Goal: Information Seeking & Learning: Learn about a topic

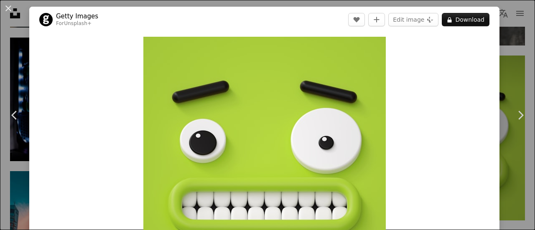
scroll to position [0, 251]
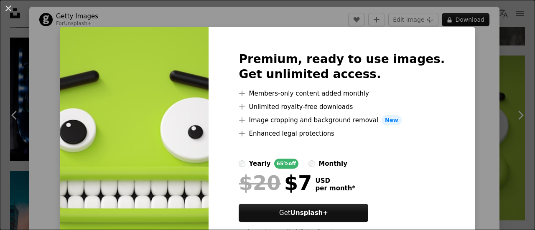
click at [453, 71] on div "An X shape Premium, ready to use images. Get unlimited access. A plus sign Memb…" at bounding box center [267, 115] width 535 height 230
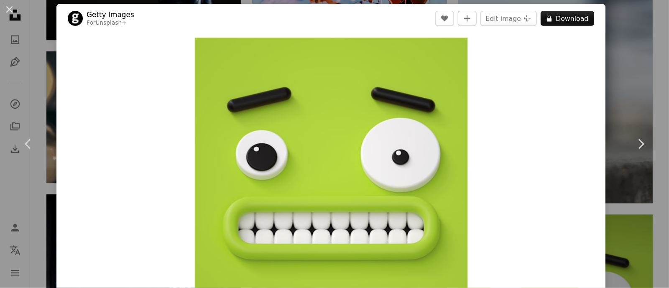
scroll to position [3, 0]
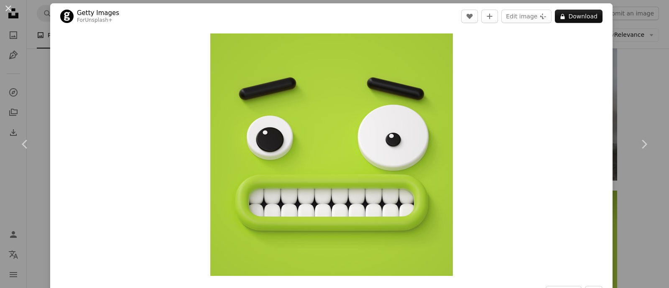
drag, startPoint x: 477, startPoint y: 1, endPoint x: 468, endPoint y: 142, distance: 141.1
click at [468, 142] on div "Zoom in" at bounding box center [331, 154] width 562 height 251
click at [26, 46] on div "An X shape Chevron left Chevron right Getty Images For Unsplash+ A heart A plus…" at bounding box center [334, 144] width 669 height 288
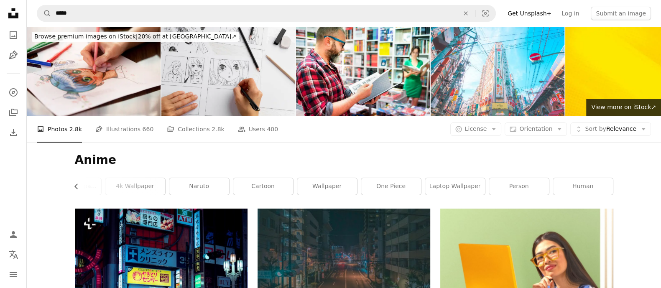
scroll to position [0, 0]
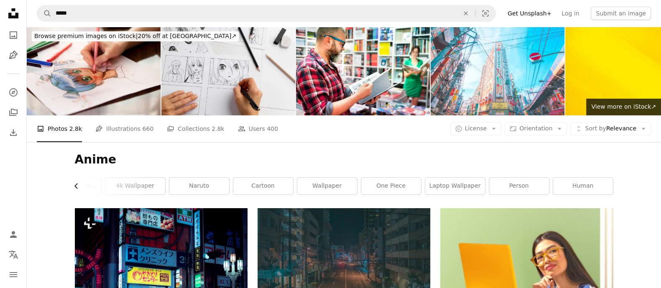
click at [77, 185] on icon "Chevron left" at bounding box center [76, 186] width 8 height 8
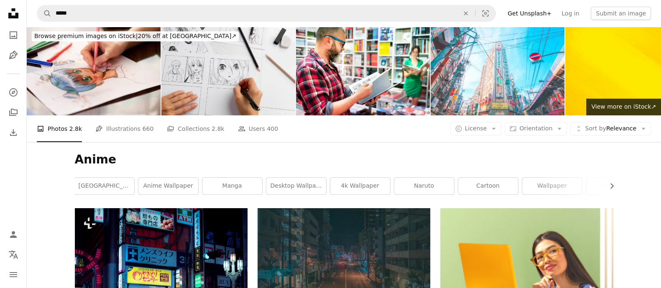
scroll to position [0, 0]
click at [77, 185] on link "[GEOGRAPHIC_DATA]" at bounding box center [105, 186] width 60 height 17
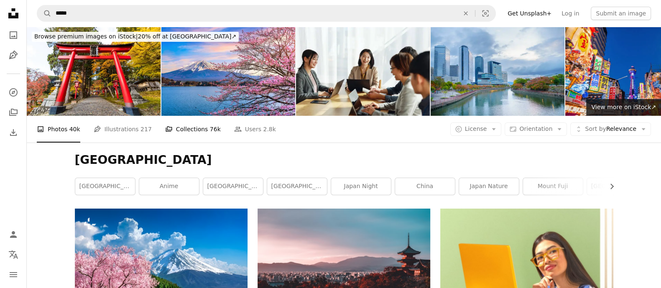
click at [190, 126] on link "A stack of folders Collections 76k" at bounding box center [193, 129] width 56 height 27
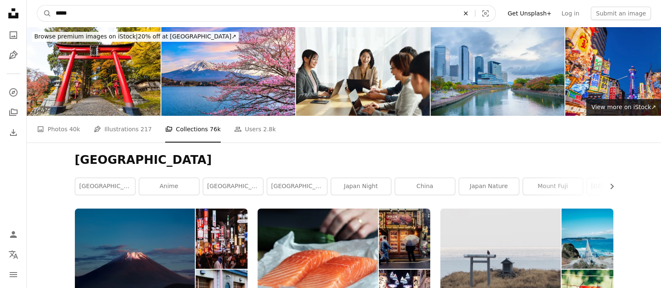
click at [475, 13] on icon "An X shape" at bounding box center [465, 13] width 18 height 7
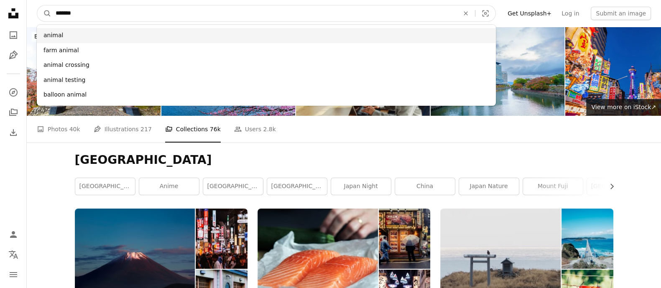
type input "*******"
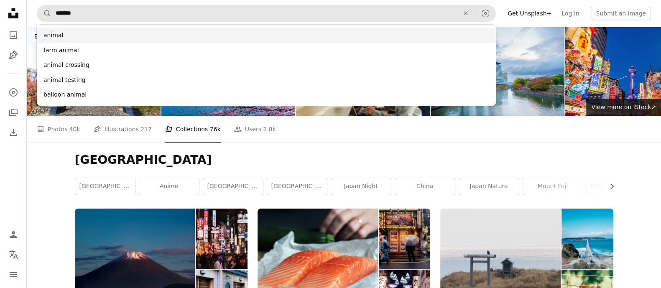
click at [392, 30] on div "animal" at bounding box center [266, 35] width 459 height 15
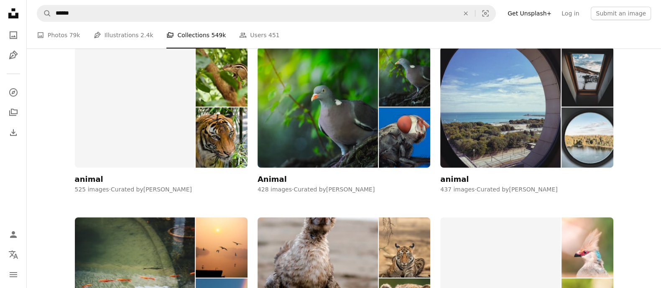
scroll to position [333, 0]
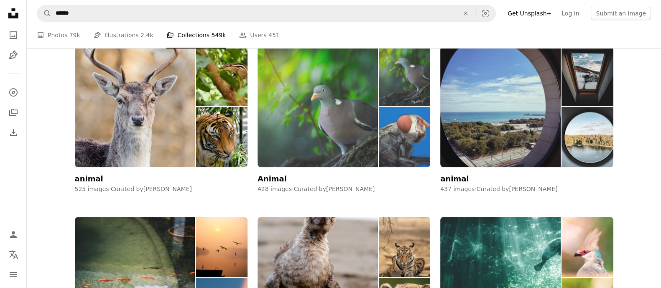
click at [302, 125] on img at bounding box center [317, 106] width 120 height 121
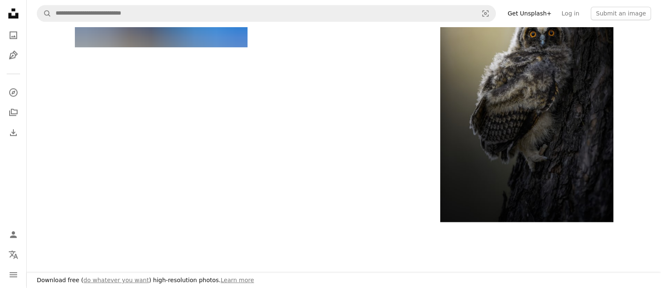
scroll to position [1241, 0]
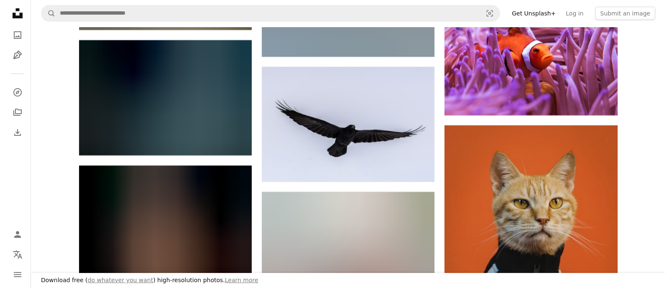
scroll to position [19322, 0]
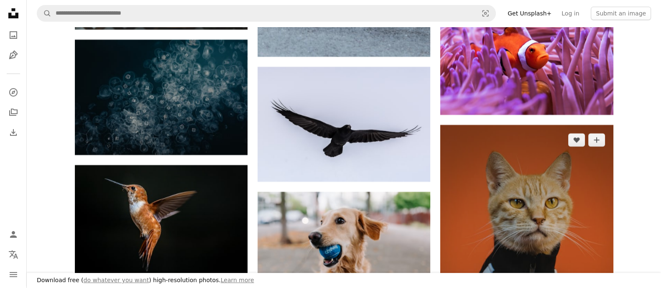
click at [525, 133] on img at bounding box center [526, 254] width 173 height 259
